Goal: Navigation & Orientation: Find specific page/section

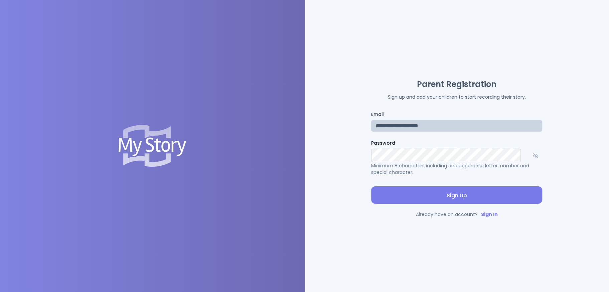
click at [491, 215] on link "Sign In" at bounding box center [489, 214] width 17 height 7
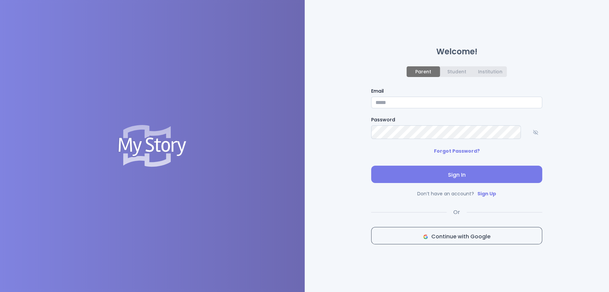
click at [452, 229] on button "Continue with Google" at bounding box center [456, 235] width 171 height 17
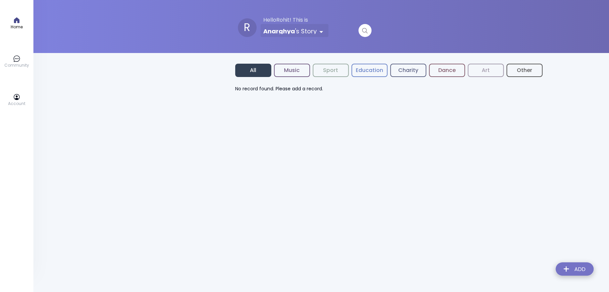
click at [24, 62] on link "Community" at bounding box center [16, 61] width 25 height 13
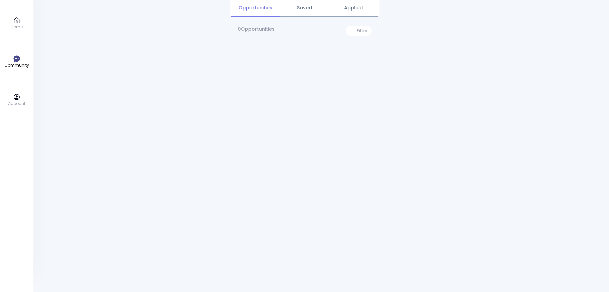
click at [18, 100] on icon at bounding box center [16, 96] width 7 height 7
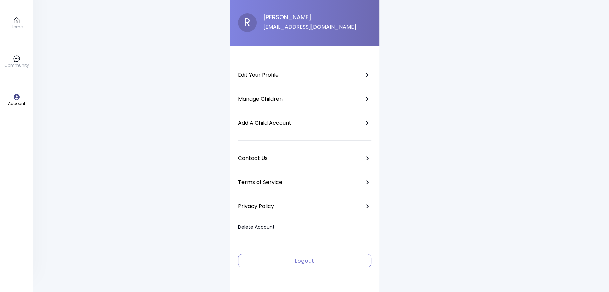
click at [302, 99] on link "Manage Children" at bounding box center [305, 98] width 134 height 13
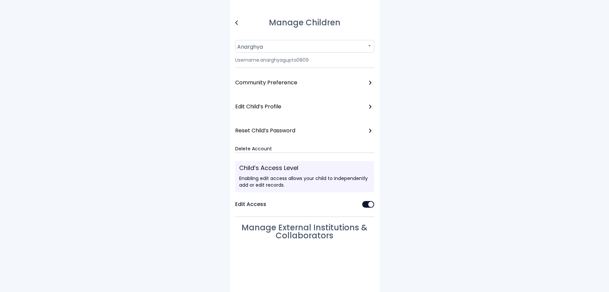
click at [449, 212] on div "Manage Children Anarghya Username: anarghyagupta0809 Community Preference Edit …" at bounding box center [304, 146] width 609 height 292
click at [238, 21] on img at bounding box center [236, 22] width 3 height 5
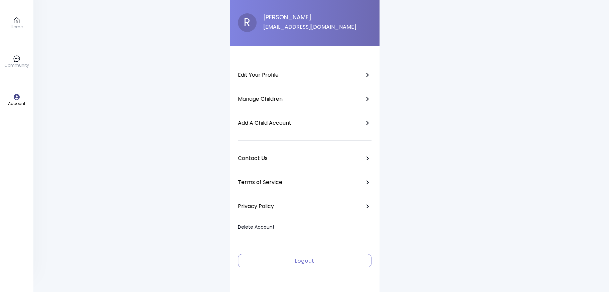
click at [309, 206] on link "Privacy Policy" at bounding box center [305, 206] width 134 height 13
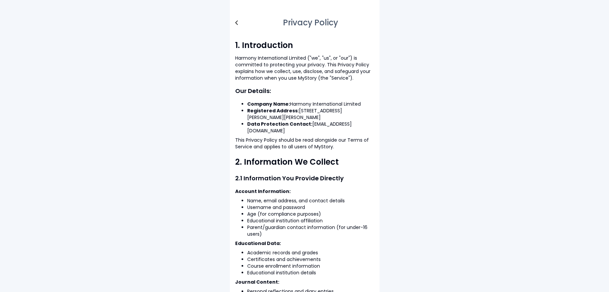
click at [238, 22] on img at bounding box center [236, 22] width 3 height 5
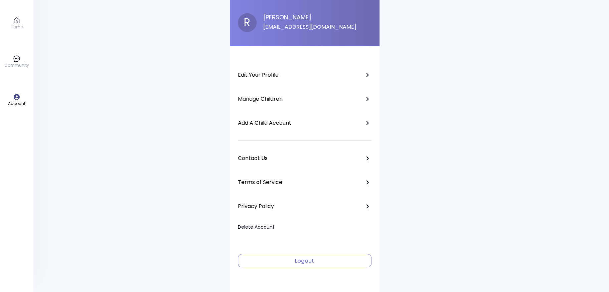
click at [302, 159] on link "Contact Us" at bounding box center [305, 158] width 134 height 13
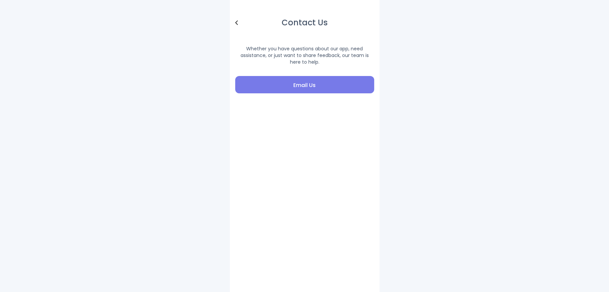
click at [334, 88] on button "Email Us" at bounding box center [304, 84] width 139 height 17
click at [247, 21] on link at bounding box center [241, 22] width 13 height 13
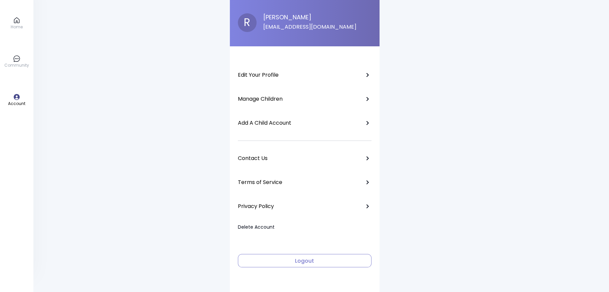
click at [19, 22] on icon at bounding box center [16, 20] width 7 height 7
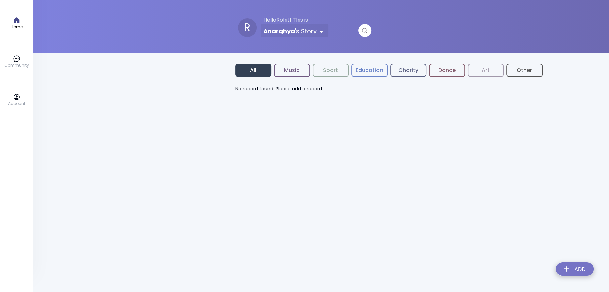
click at [327, 33] on html "Home Community Account R Hello Rohit ! This is [PERSON_NAME] 's Story All Music…" at bounding box center [304, 46] width 609 height 92
click at [371, 61] on html "Home Community Account R Hello Rohit ! This is [PERSON_NAME] 's Story All Music…" at bounding box center [304, 46] width 609 height 92
click at [376, 70] on button "Education" at bounding box center [369, 70] width 36 height 13
click at [426, 70] on button "Charity" at bounding box center [408, 70] width 36 height 13
click at [457, 69] on button "Dance" at bounding box center [447, 70] width 36 height 13
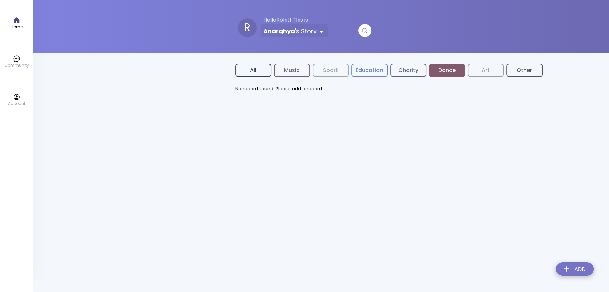
click at [539, 71] on button "Other" at bounding box center [524, 70] width 36 height 13
click at [305, 78] on div "All Music Sport Education Charity Dance Art Other No record found. Please add a…" at bounding box center [305, 78] width 150 height 29
click at [305, 75] on button "Music" at bounding box center [292, 70] width 36 height 13
